Goal: Find specific page/section: Find specific page/section

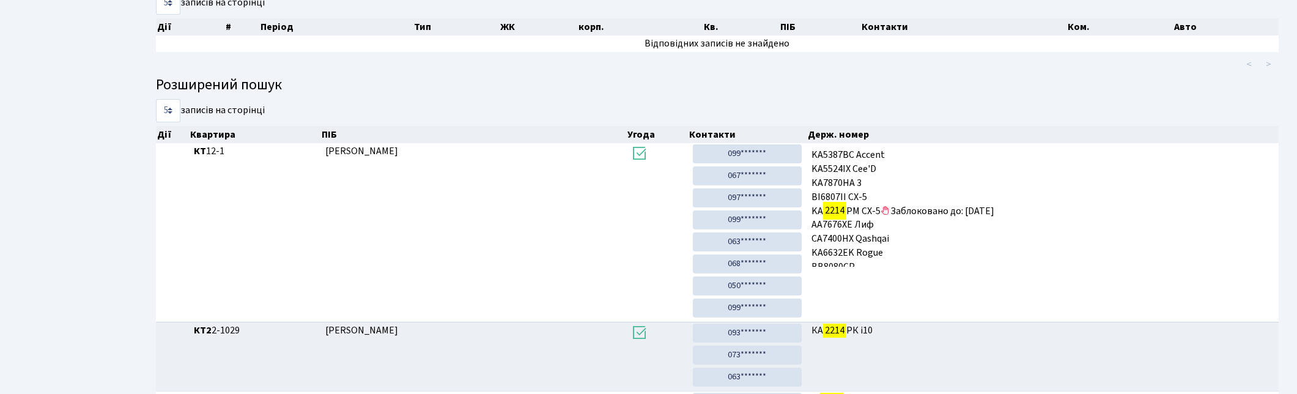
scroll to position [65, 0]
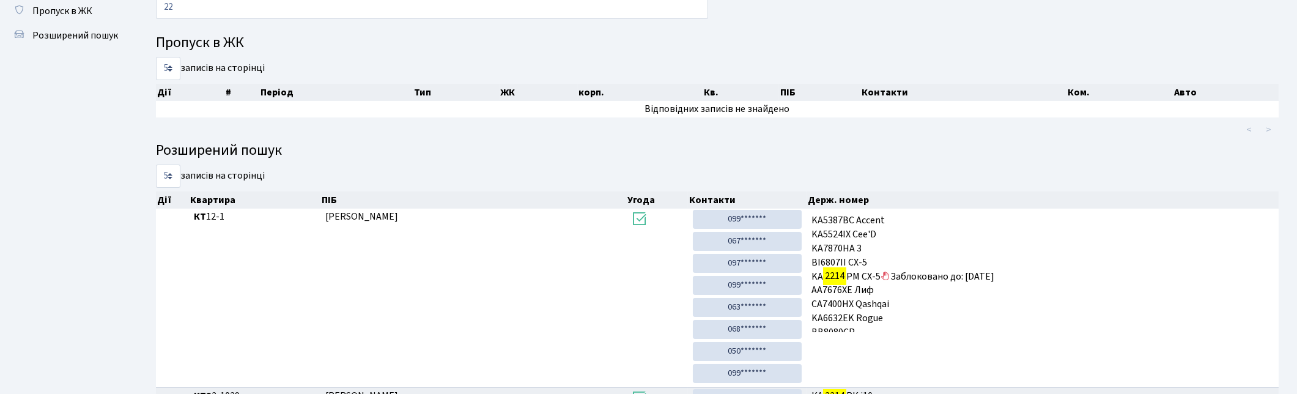
type input "2"
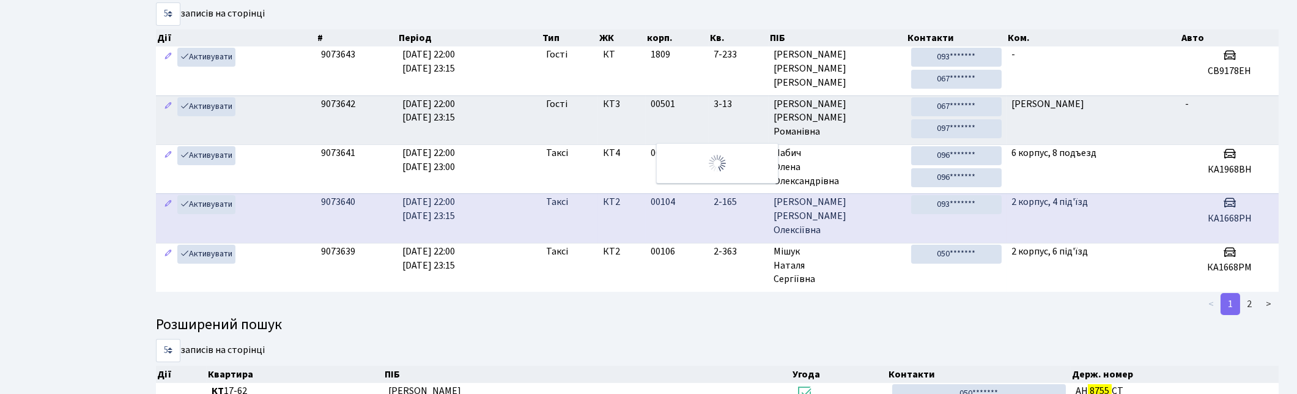
scroll to position [57, 0]
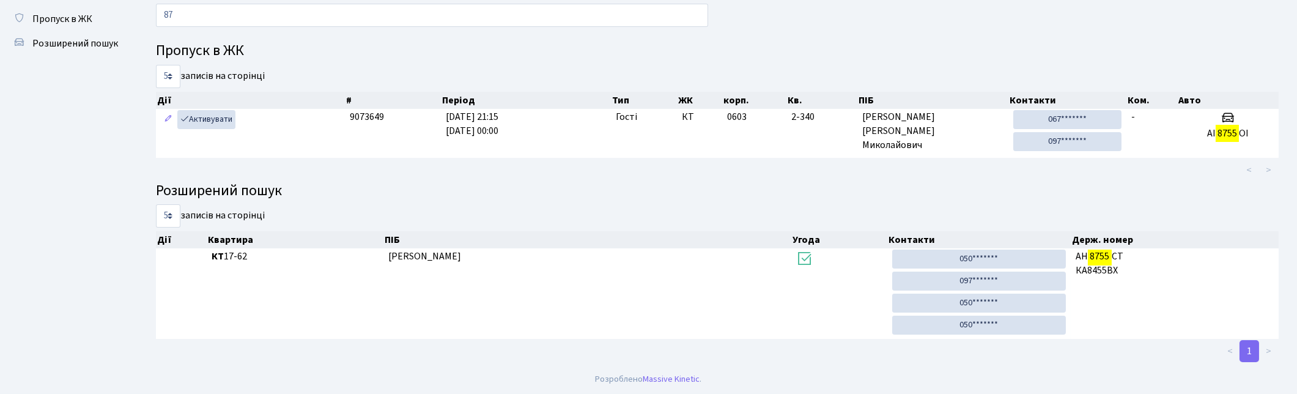
type input "8"
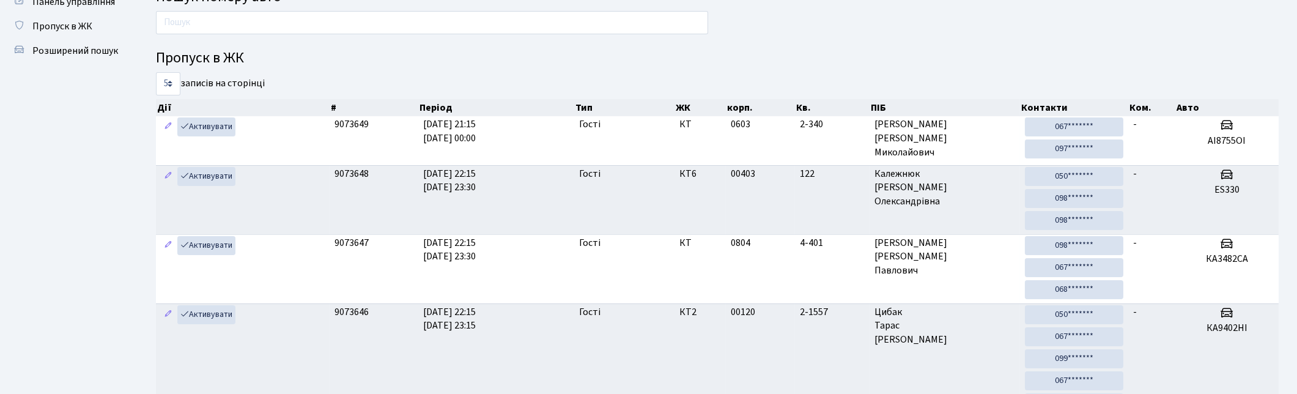
scroll to position [0, 0]
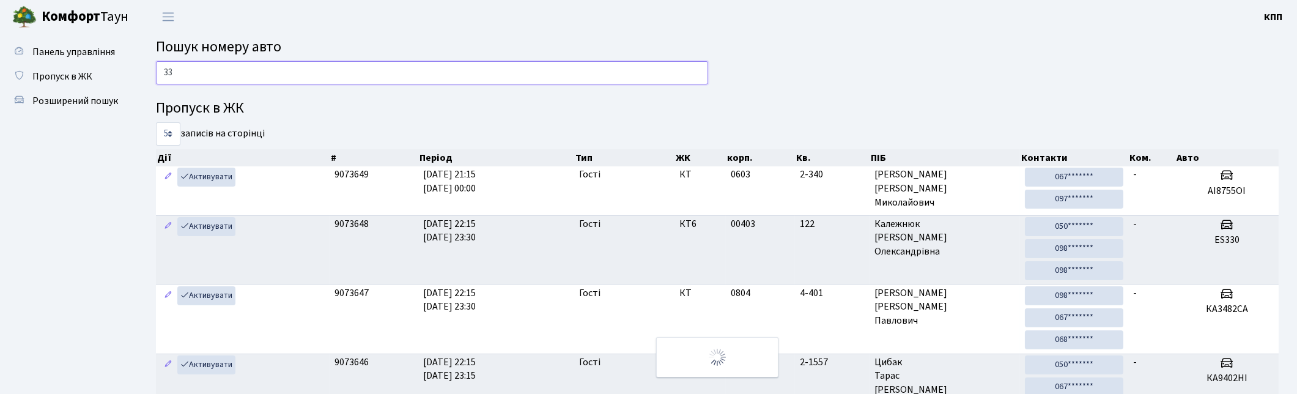
type input "3"
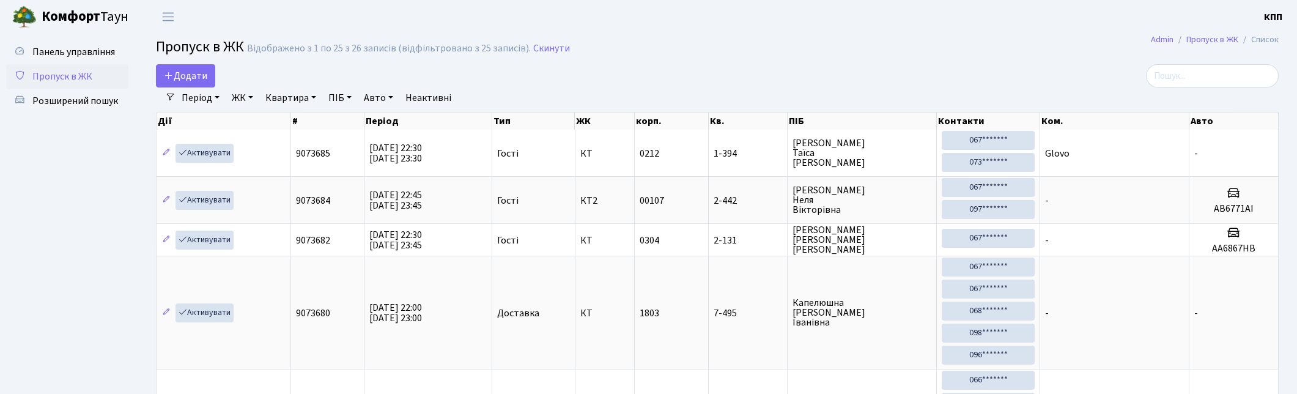
select select "25"
